Goal: Information Seeking & Learning: Learn about a topic

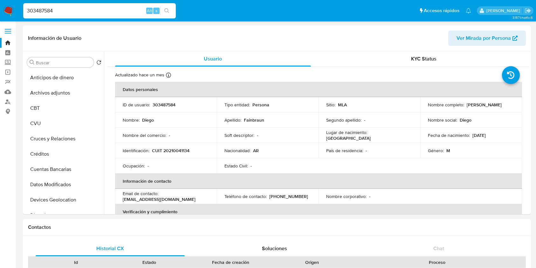
select select "10"
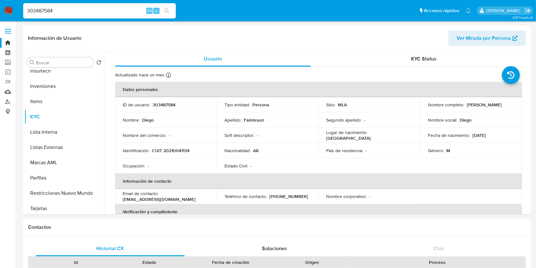
scroll to position [42, 0]
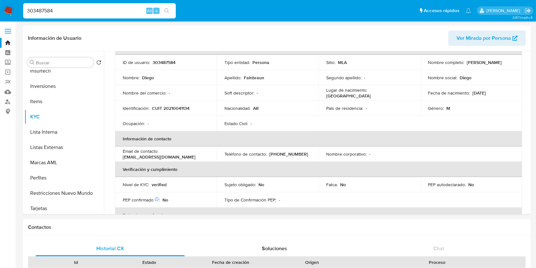
drag, startPoint x: 0, startPoint y: 0, endPoint x: 4, endPoint y: 5, distance: 6.4
click at [4, 5] on nav "Pausado Ver notificaciones 303487584 Alt s Accesos rápidos Presiona las siguien…" at bounding box center [268, 10] width 536 height 21
type input "187888367"
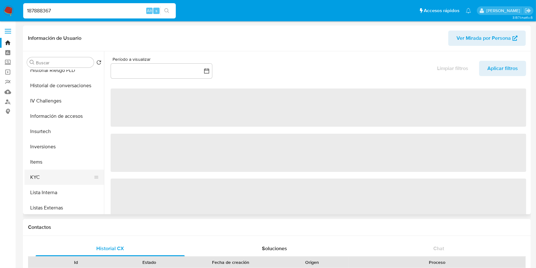
scroll to position [254, 0]
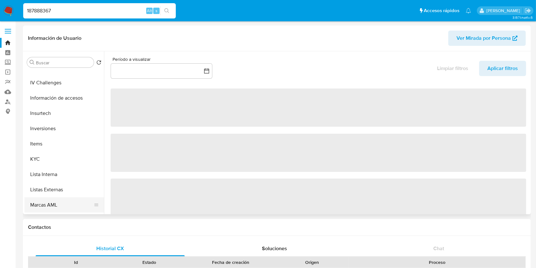
select select "10"
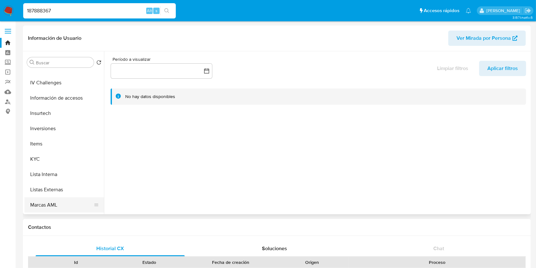
scroll to position [297, 0]
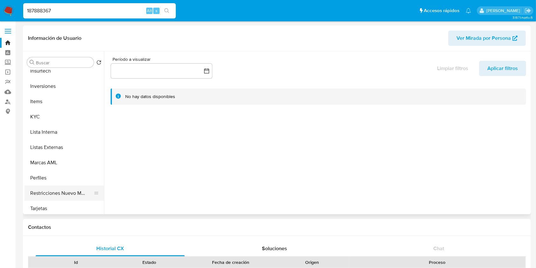
click at [63, 196] on button "Restricciones Nuevo Mundo" at bounding box center [61, 192] width 74 height 15
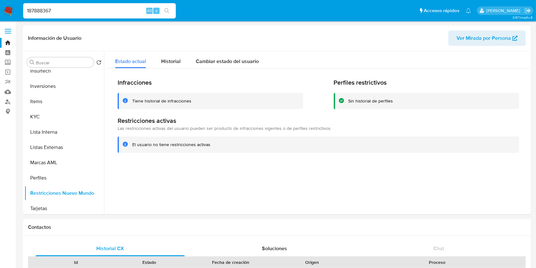
drag, startPoint x: 93, startPoint y: 12, endPoint x: 0, endPoint y: 0, distance: 93.7
click at [0, 1] on nav "Pausado Ver notificaciones 187888367 Alt s Accesos rápidos Presiona las siguien…" at bounding box center [268, 10] width 536 height 21
paste input "296406374"
type input "296406374"
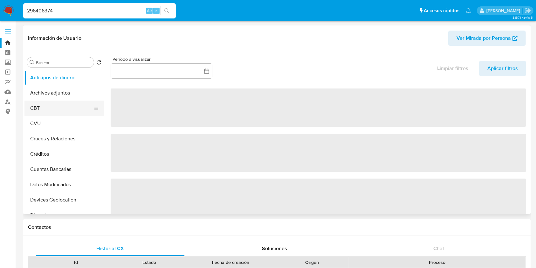
select select "10"
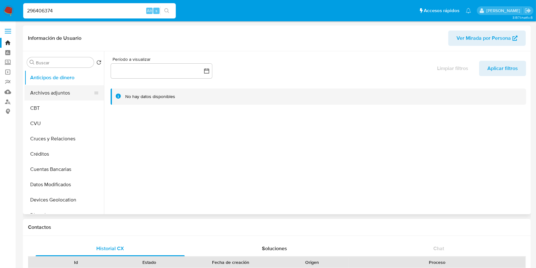
click at [66, 96] on button "Archivos adjuntos" at bounding box center [61, 92] width 74 height 15
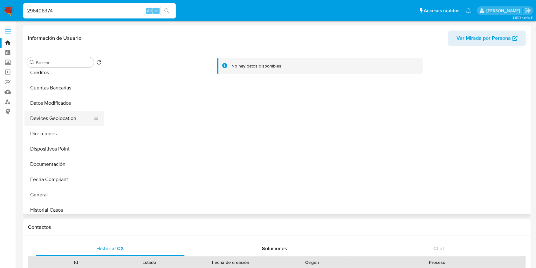
scroll to position [85, 0]
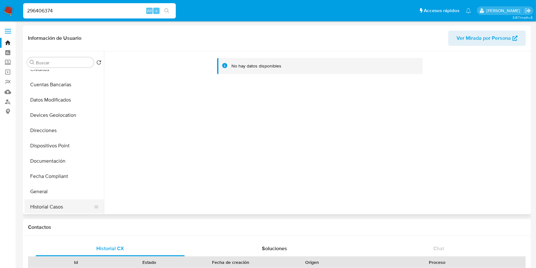
click at [50, 206] on button "Historial Casos" at bounding box center [61, 206] width 74 height 15
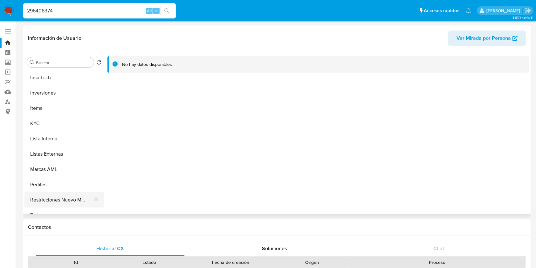
scroll to position [297, 0]
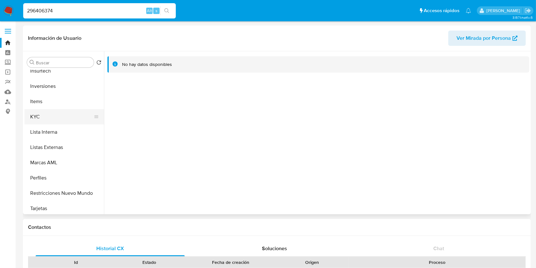
click at [42, 114] on button "KYC" at bounding box center [61, 116] width 74 height 15
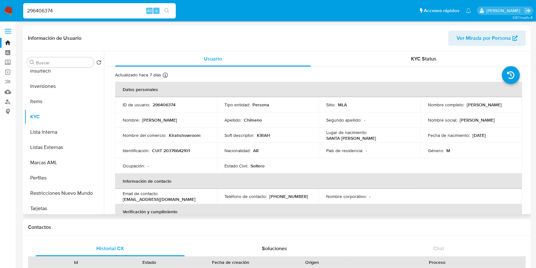
drag, startPoint x: 142, startPoint y: 121, endPoint x: 179, endPoint y: 116, distance: 37.9
click at [179, 116] on td "Nombre : [PERSON_NAME]" at bounding box center [166, 119] width 102 height 15
copy p "[PERSON_NAME]"
click at [34, 10] on input "296406374" at bounding box center [99, 11] width 153 height 8
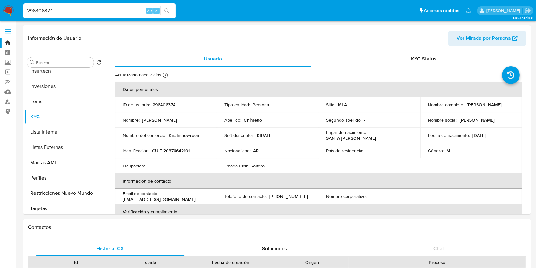
click at [66, 9] on input "296406374" at bounding box center [99, 11] width 153 height 8
drag, startPoint x: 65, startPoint y: 9, endPoint x: 1, endPoint y: 4, distance: 63.8
click at [1, 5] on nav "Pausado Ver notificaciones 296406374 Alt s Accesos rápidos Presiona las siguien…" at bounding box center [268, 10] width 536 height 21
paste input "054896832"
type input "2054896832"
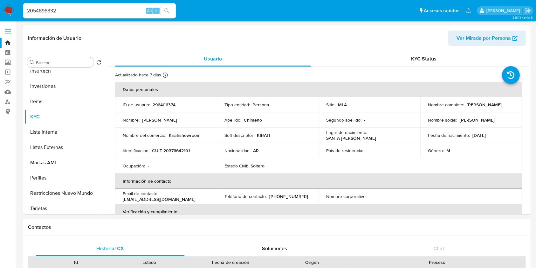
click at [168, 7] on button "search-icon" at bounding box center [166, 10] width 13 height 9
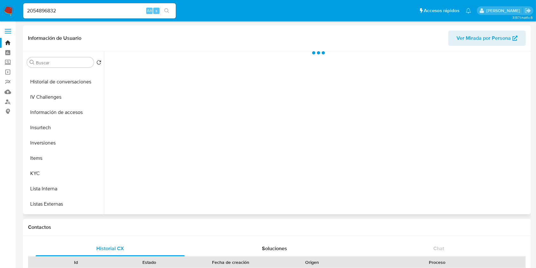
scroll to position [299, 0]
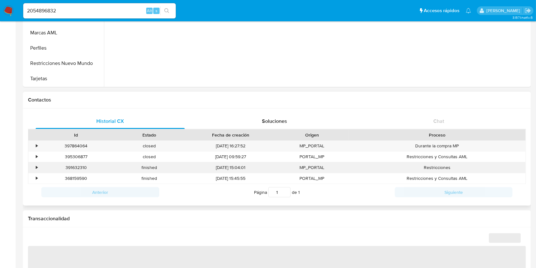
select select "10"
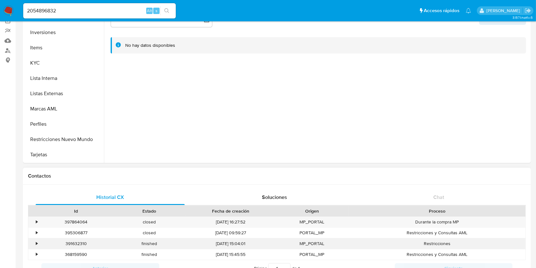
scroll to position [0, 0]
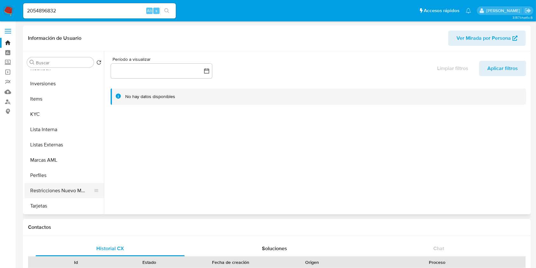
click at [61, 191] on button "Restricciones Nuevo Mundo" at bounding box center [61, 190] width 74 height 15
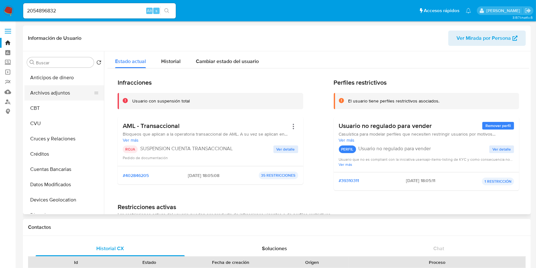
click at [58, 97] on button "Archivos adjuntos" at bounding box center [61, 92] width 74 height 15
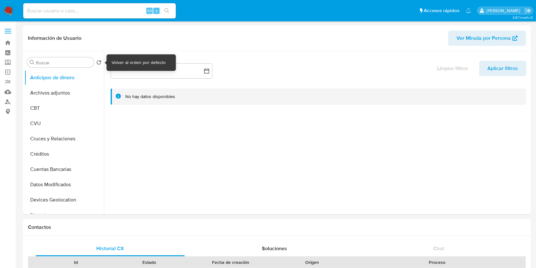
select select "10"
